Goal: Information Seeking & Learning: Learn about a topic

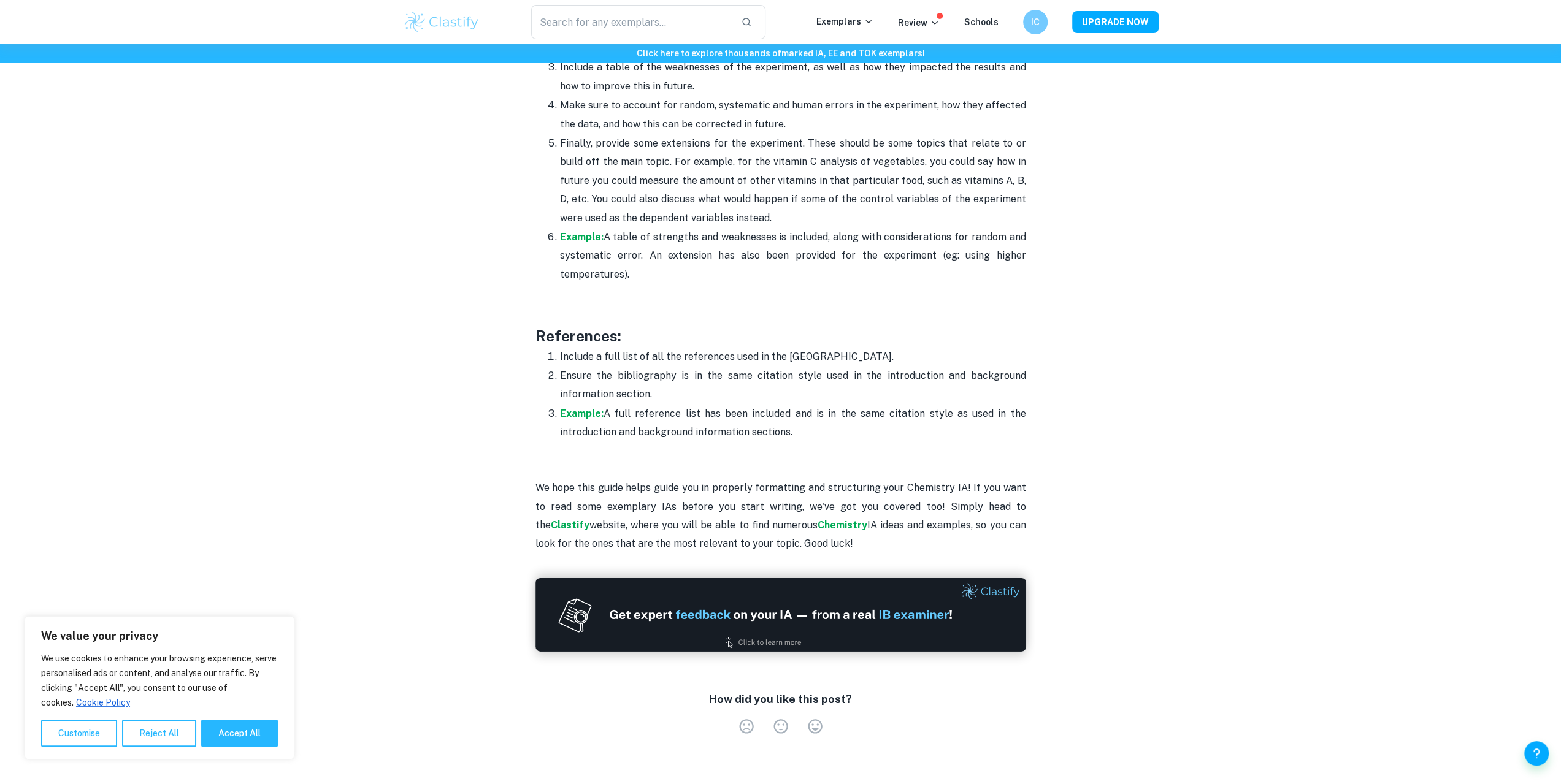
scroll to position [3617, 0]
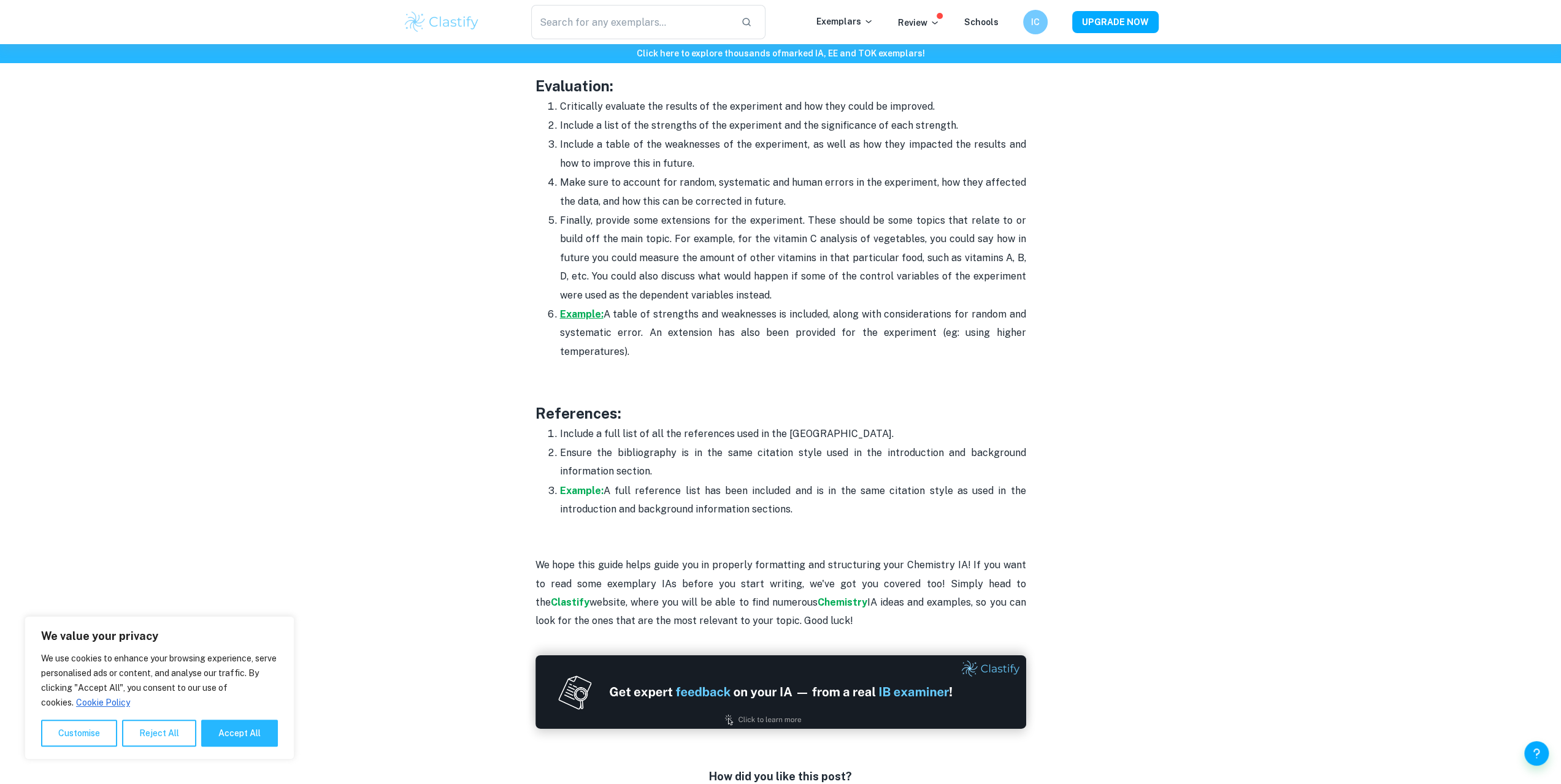
click at [587, 309] on strong "Example:" at bounding box center [582, 314] width 44 height 11
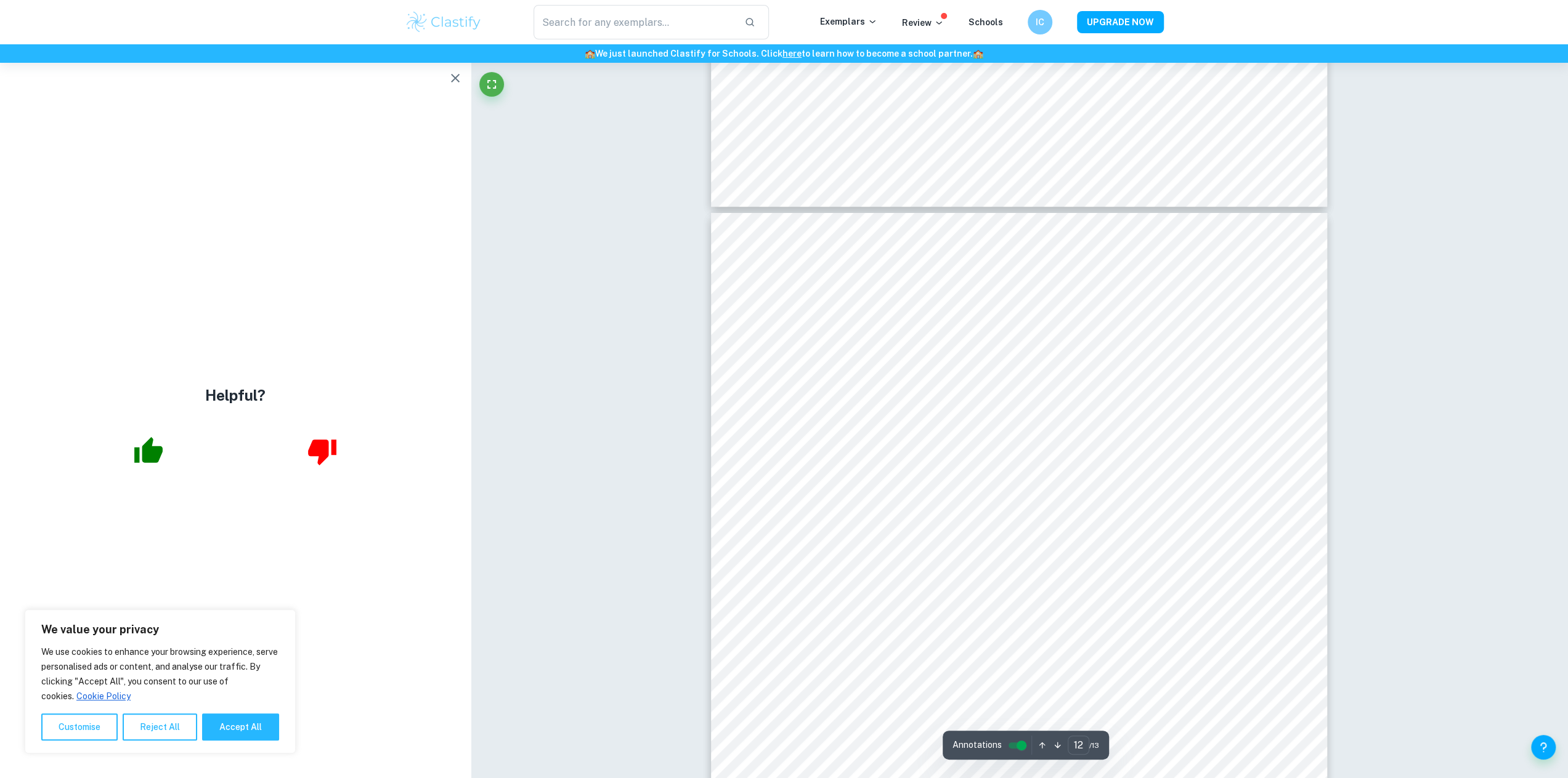
scroll to position [8929, 0]
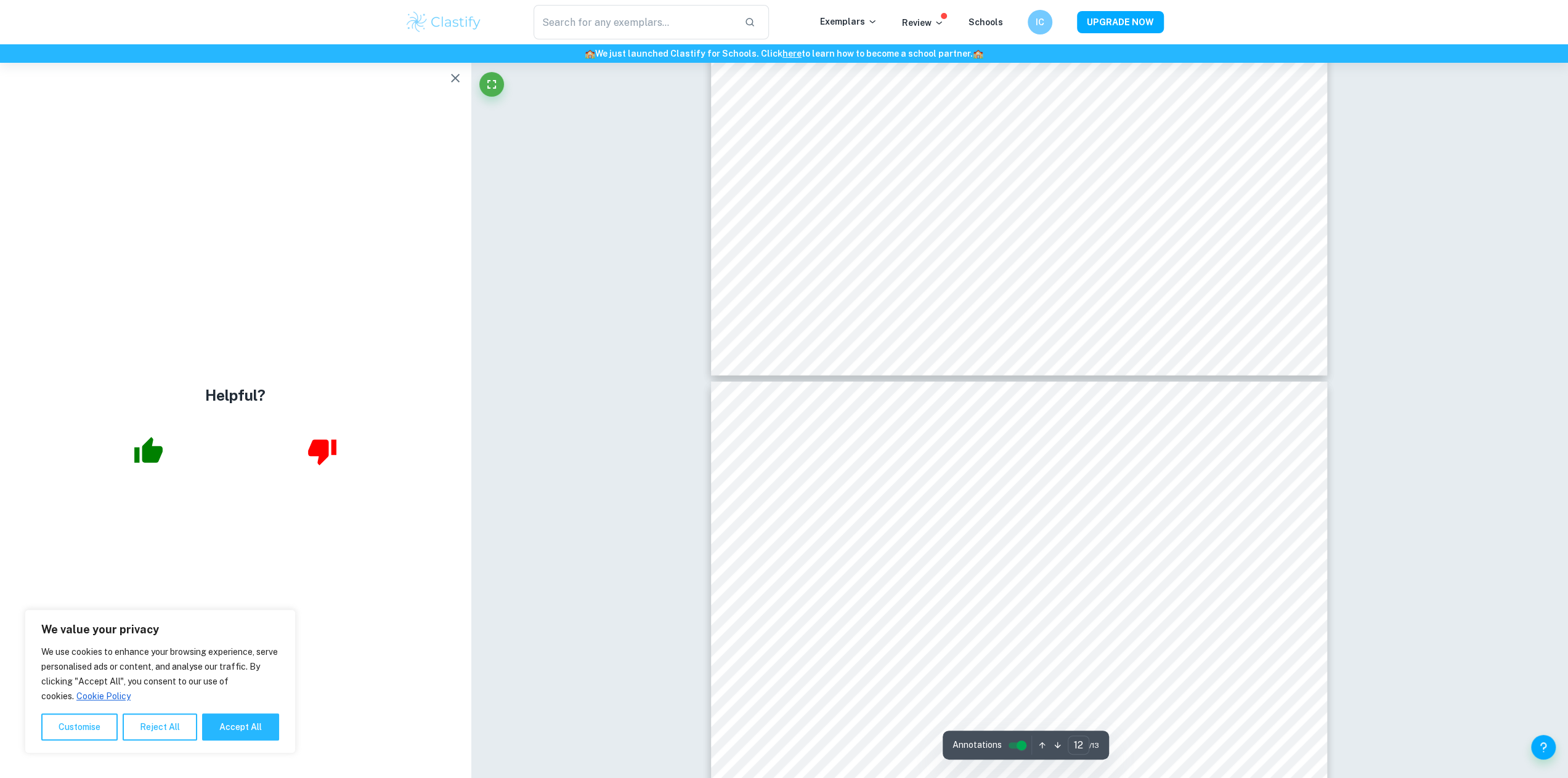
type input "11"
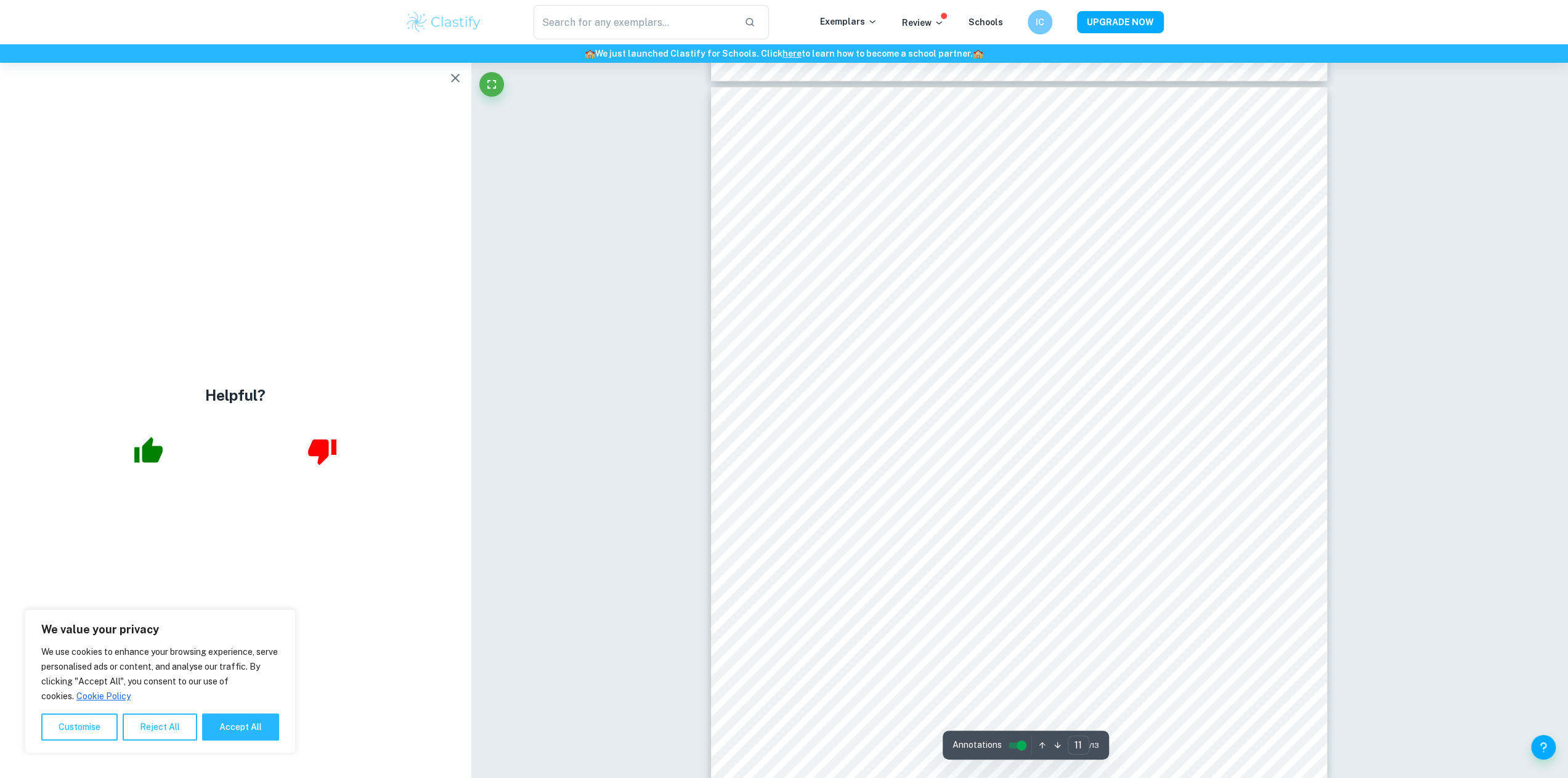
scroll to position [8375, 0]
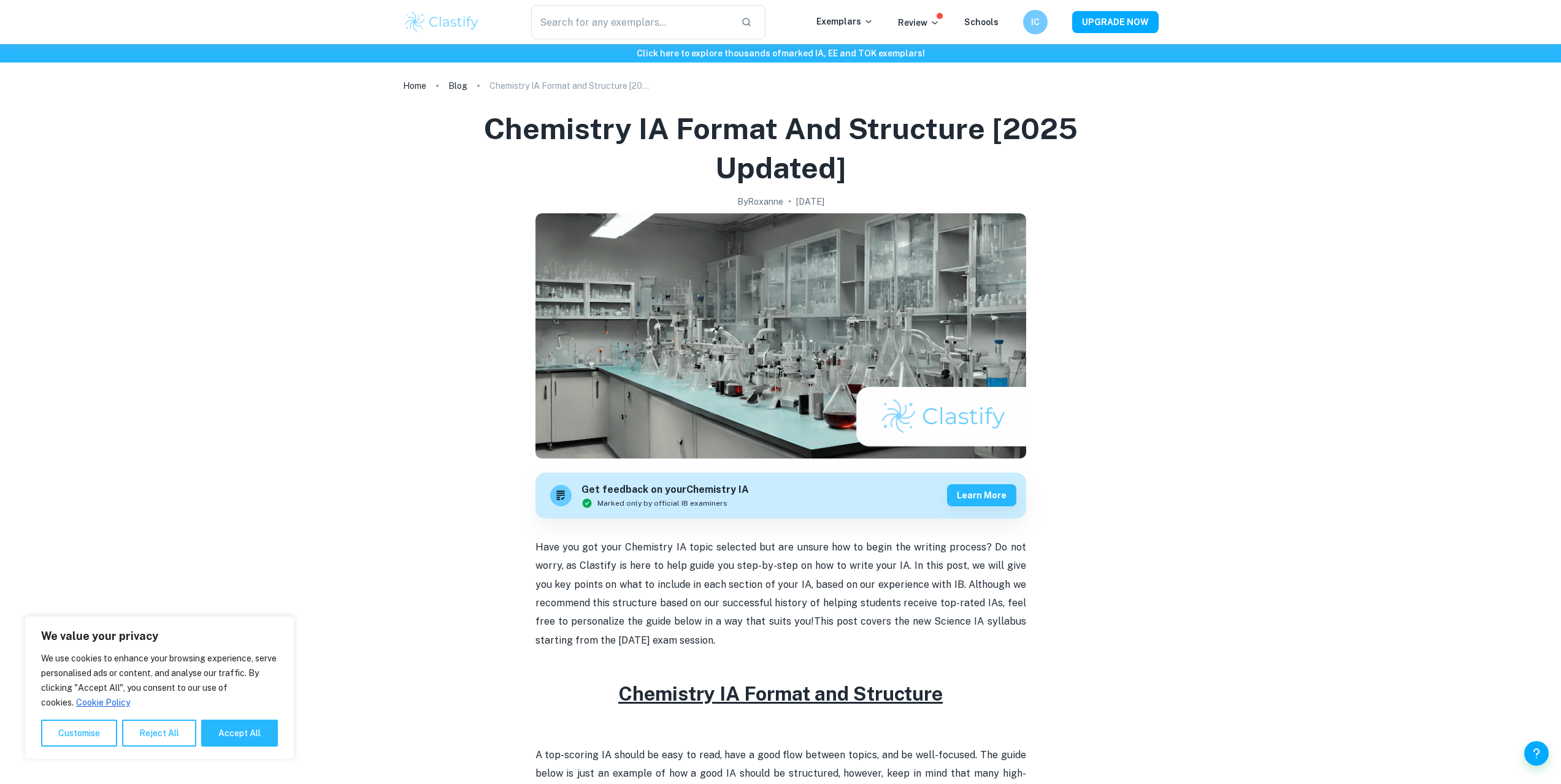
scroll to position [3617, 0]
